Goal: Information Seeking & Learning: Learn about a topic

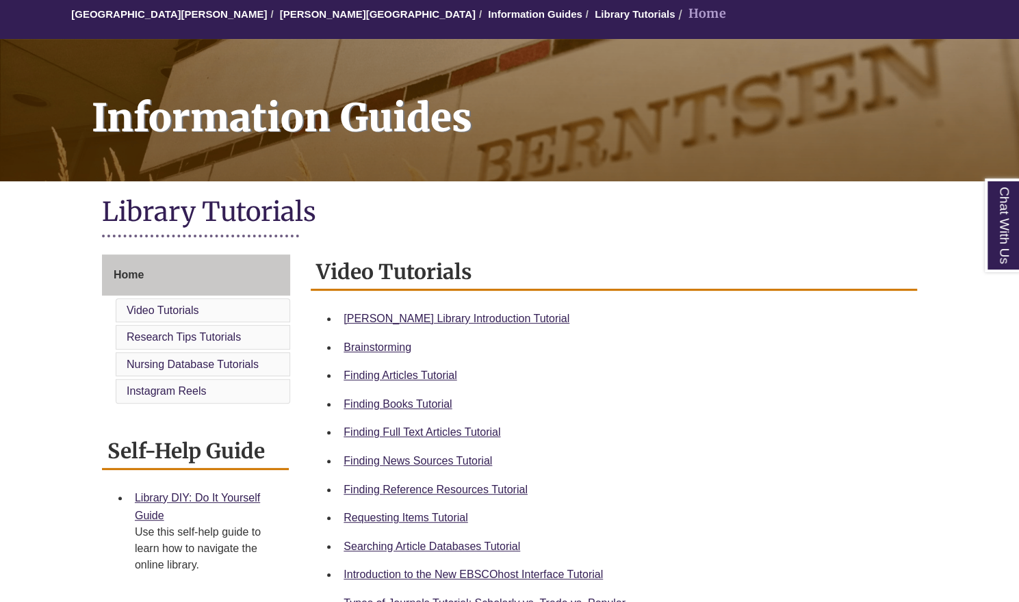
scroll to position [133, 0]
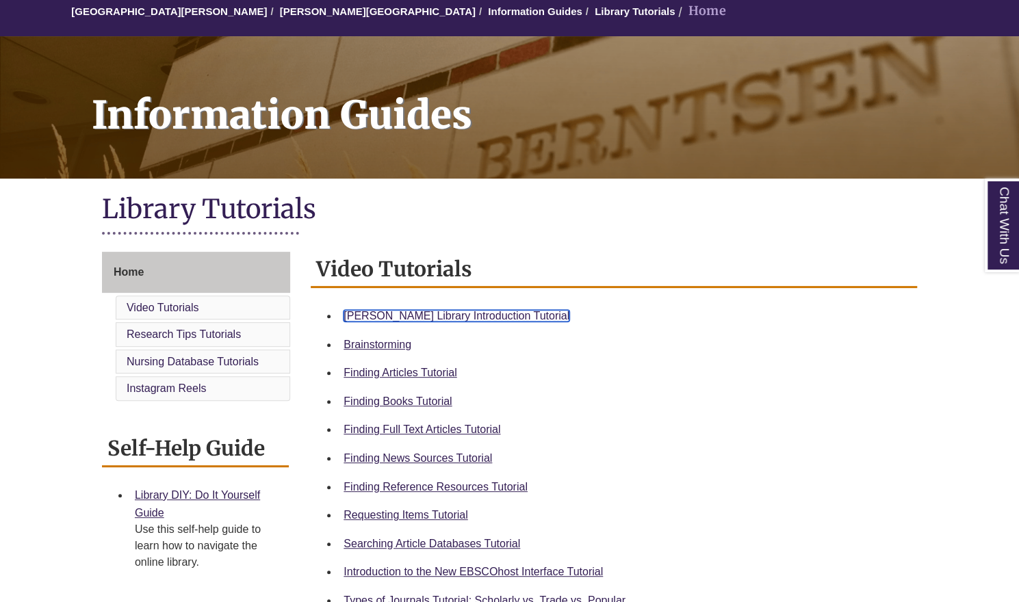
click at [446, 314] on link "Berntsen Library Introduction Tutorial" at bounding box center [457, 316] width 226 height 12
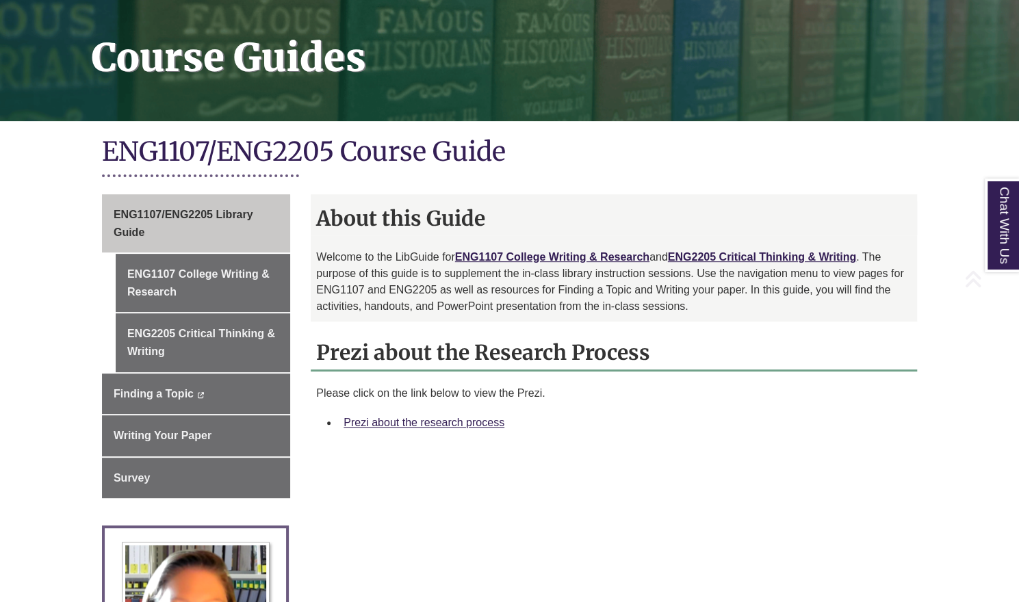
scroll to position [198, 0]
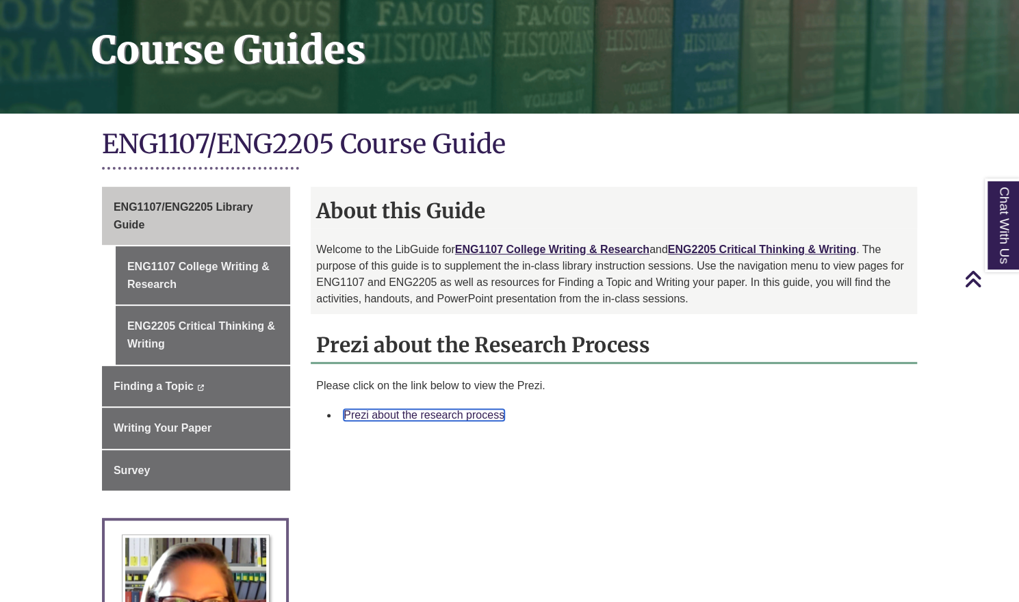
click at [453, 413] on link "Prezi about the research process" at bounding box center [424, 415] width 161 height 12
